Goal: Task Accomplishment & Management: Manage account settings

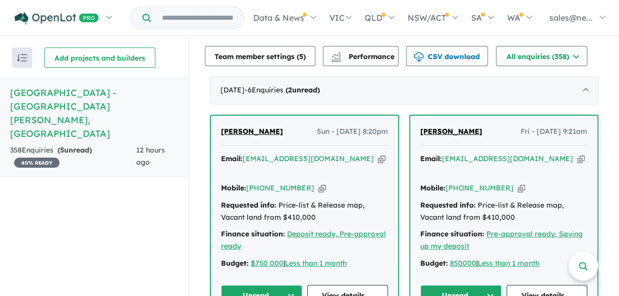
scroll to position [404, 0]
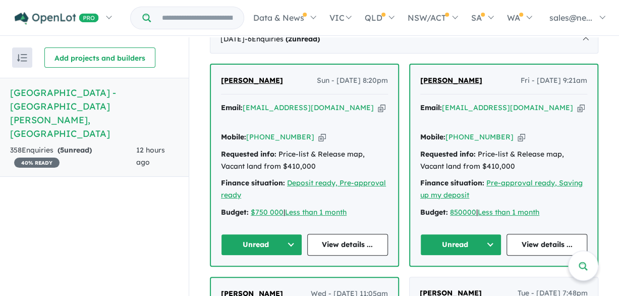
click at [378, 107] on icon "button" at bounding box center [382, 107] width 8 height 11
drag, startPoint x: 275, startPoint y: 83, endPoint x: 195, endPoint y: 72, distance: 80.5
drag, startPoint x: 195, startPoint y: 72, endPoint x: 238, endPoint y: 81, distance: 43.9
copy span "[PERSON_NAME]"
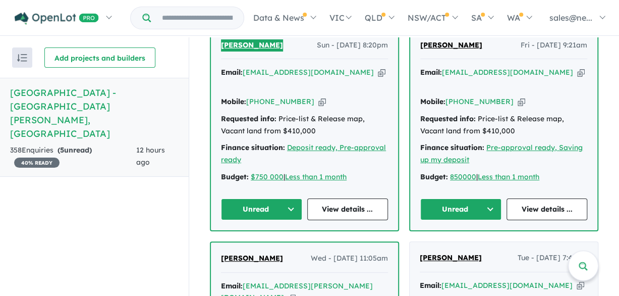
scroll to position [454, 0]
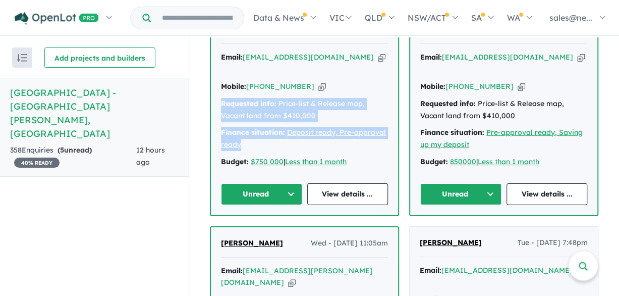
drag, startPoint x: 246, startPoint y: 132, endPoint x: 218, endPoint y: 89, distance: 51.7
click at [218, 89] on div "[PERSON_NAME] Sun - [DATE] 8:20pm Email: [EMAIL_ADDRESS][DOMAIN_NAME] Copied! M…" at bounding box center [304, 114] width 187 height 201
drag, startPoint x: 218, startPoint y: 89, endPoint x: 226, endPoint y: 95, distance: 10.8
copy div "Requested info: Price-list & Release map, Vacant land from $410,000 Finance sit…"
click at [253, 192] on button "Unread" at bounding box center [261, 194] width 81 height 22
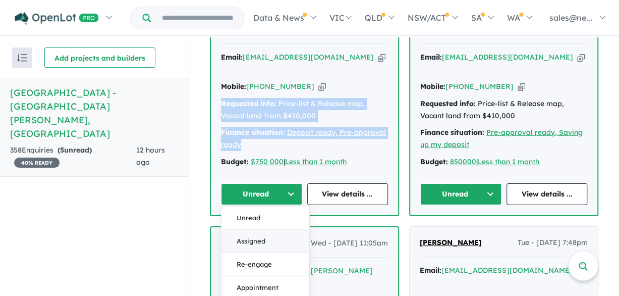
click at [251, 244] on button "Assigned" at bounding box center [266, 240] width 88 height 23
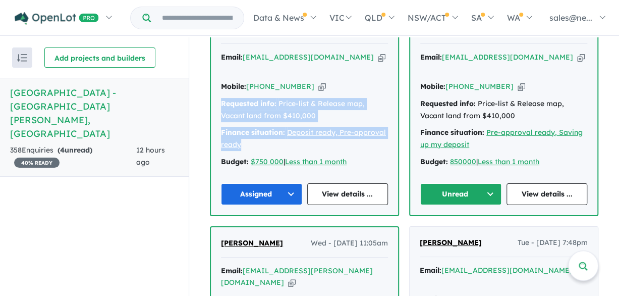
click at [578, 56] on icon "button" at bounding box center [582, 57] width 8 height 11
copy div "Requested info: Price-list & Release map, Vacant land from $410,000 Finance sit…"
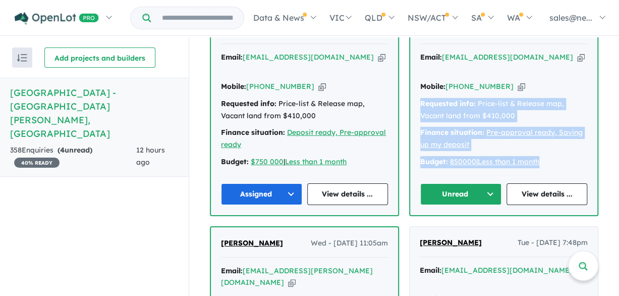
drag, startPoint x: 558, startPoint y: 162, endPoint x: 411, endPoint y: 105, distance: 157.9
click at [411, 105] on div "[PERSON_NAME] Fri - [DATE] 9:21am Email: [EMAIL_ADDRESS][DOMAIN_NAME] Copied! M…" at bounding box center [503, 114] width 187 height 201
drag, startPoint x: 411, startPoint y: 105, endPoint x: 434, endPoint y: 121, distance: 27.9
copy div "Requested info: Price-list & Release map, Vacant land from $410,000 Finance sit…"
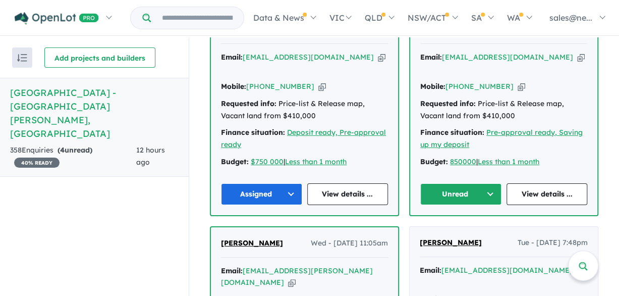
click at [101, 205] on div "Recent enquiries first Most unread enquiries first Most enquiries first By name…" at bounding box center [94, 167] width 189 height 260
drag, startPoint x: 484, startPoint y: 205, endPoint x: 482, endPoint y: 200, distance: 5.4
click at [482, 204] on div "[PERSON_NAME] Fri - [DATE] 9:21am Email: [EMAIL_ADDRESS][DOMAIN_NAME] Copied! M…" at bounding box center [503, 114] width 187 height 201
click at [482, 200] on button "Unread" at bounding box center [461, 194] width 81 height 22
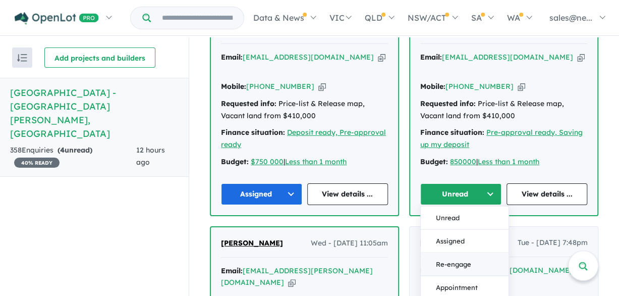
click at [462, 260] on button "Re-engage" at bounding box center [465, 263] width 88 height 23
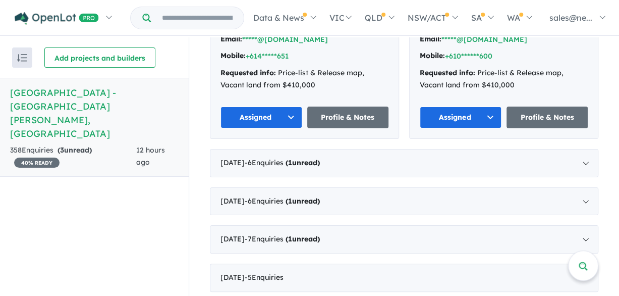
scroll to position [606, 0]
